Goal: Task Accomplishment & Management: Manage account settings

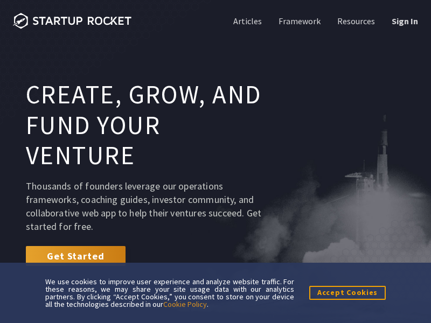
click at [403, 21] on link "Sign In" at bounding box center [403, 21] width 29 height 12
